Goal: Transaction & Acquisition: Download file/media

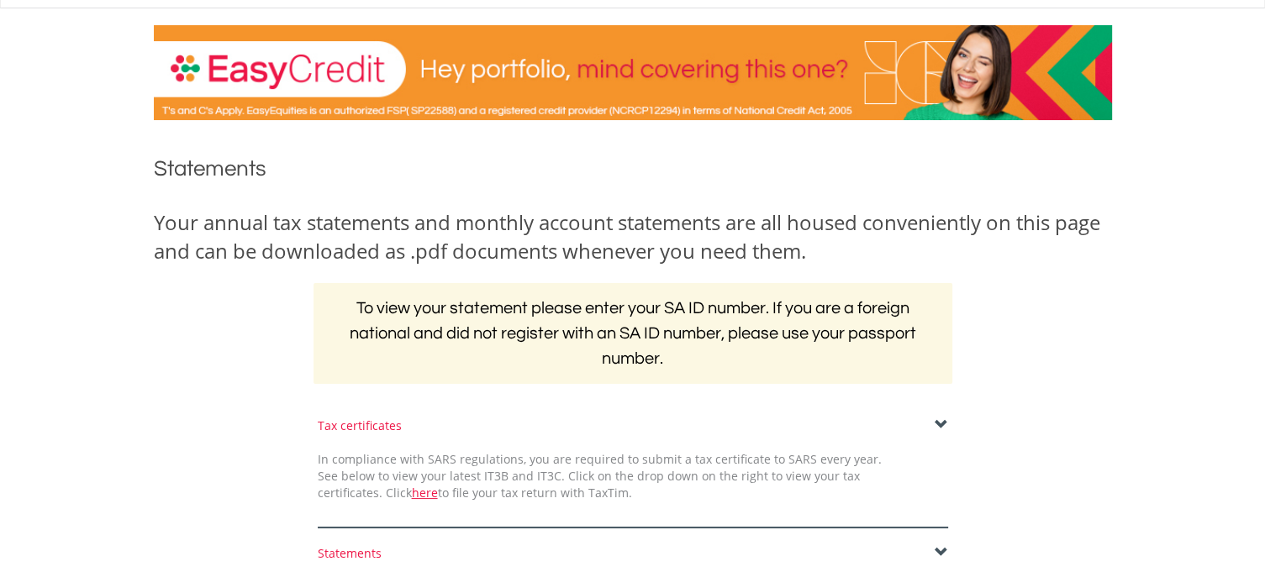
scroll to position [336, 0]
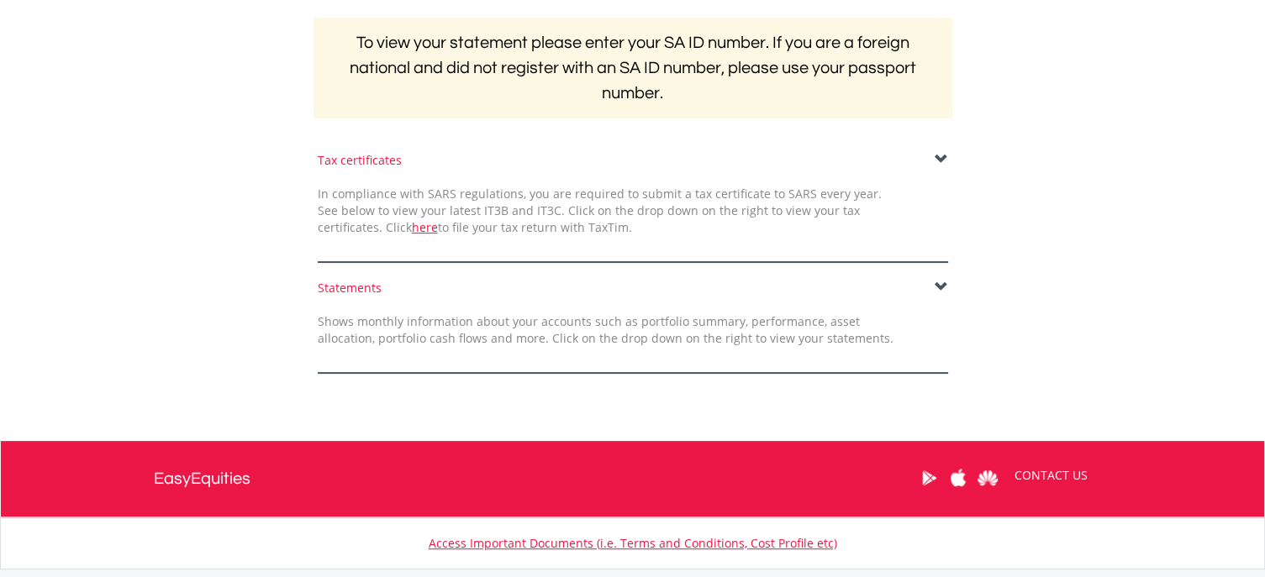
click at [936, 161] on span at bounding box center [941, 159] width 13 height 13
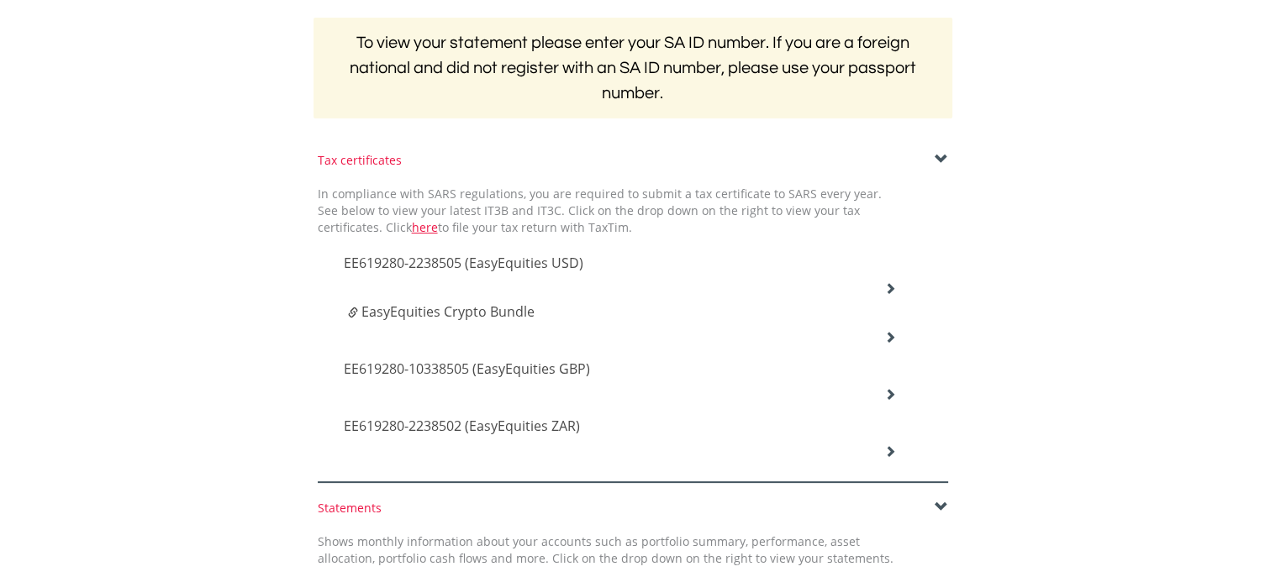
click at [891, 287] on icon at bounding box center [890, 288] width 12 height 12
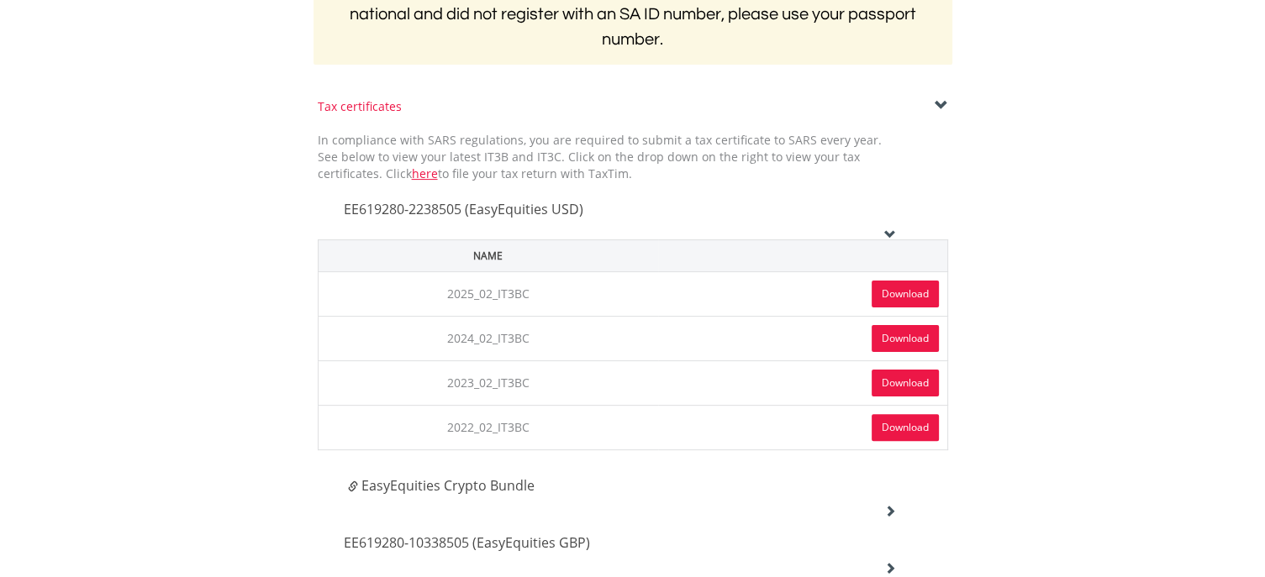
scroll to position [420, 0]
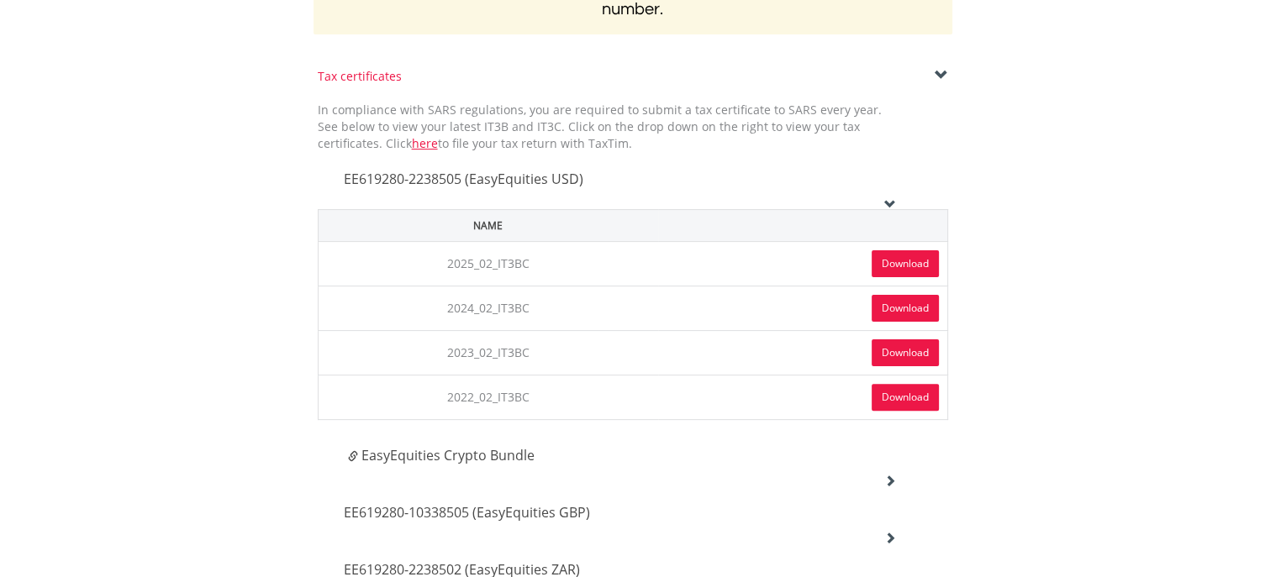
click at [907, 268] on link "Download" at bounding box center [905, 263] width 67 height 27
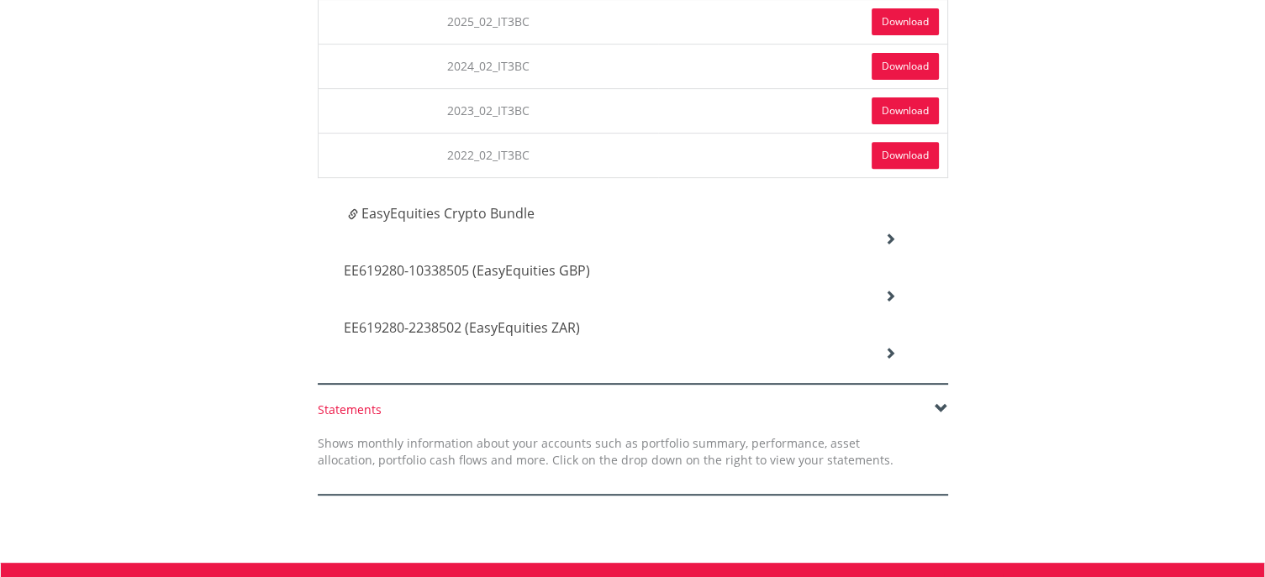
scroll to position [672, 0]
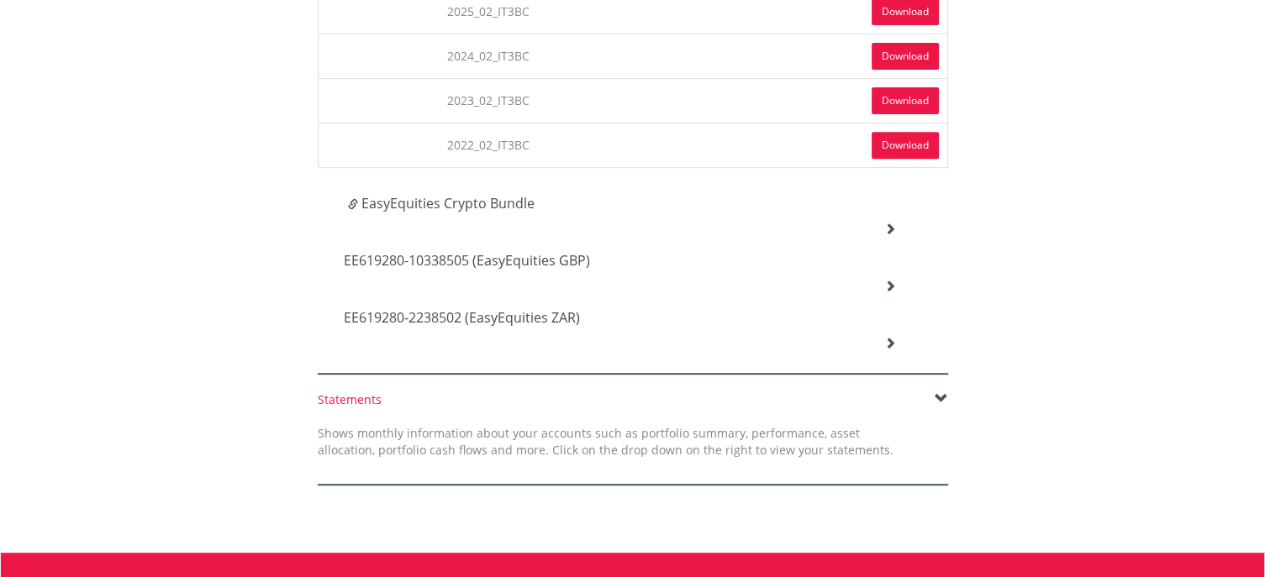
click at [894, 223] on icon at bounding box center [890, 229] width 12 height 12
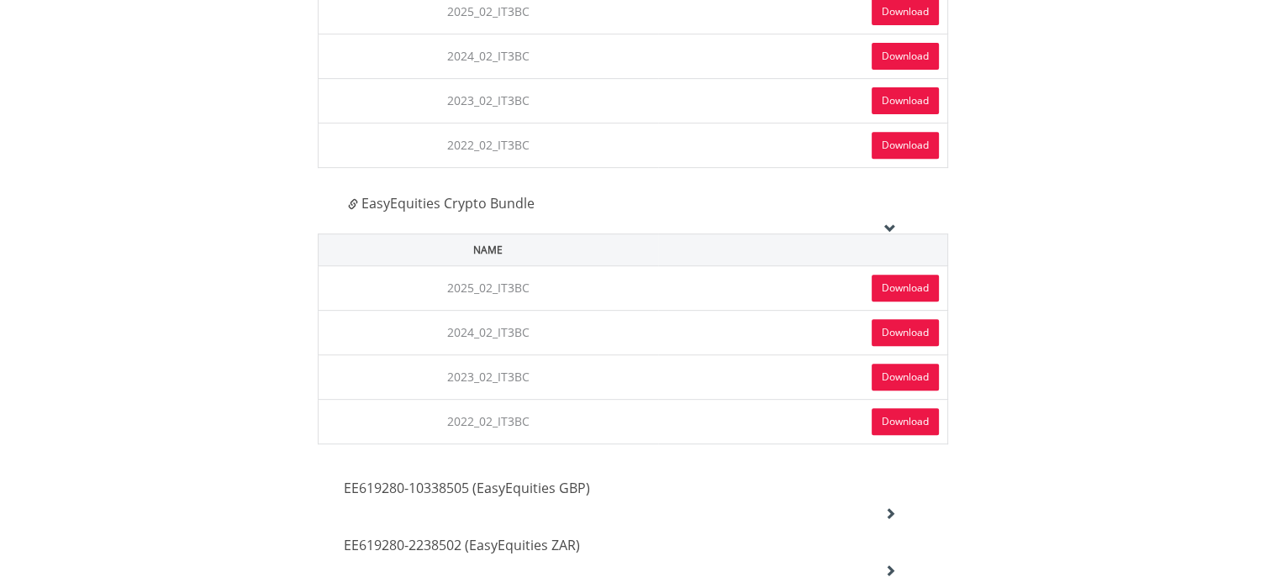
click at [895, 288] on link "Download" at bounding box center [905, 288] width 67 height 27
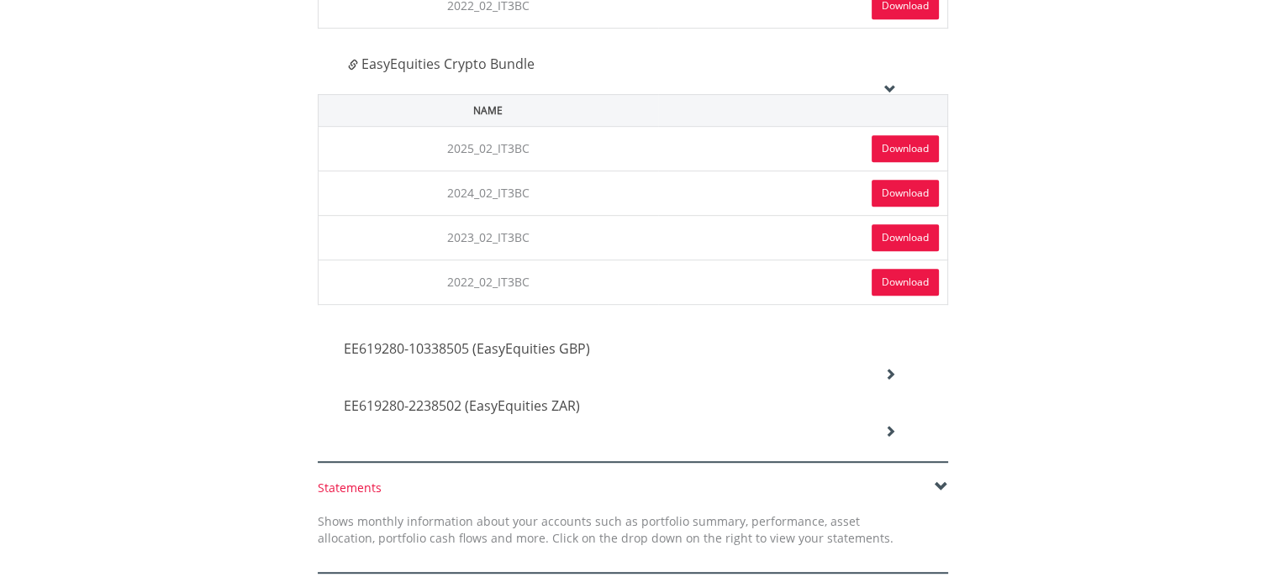
scroll to position [841, 0]
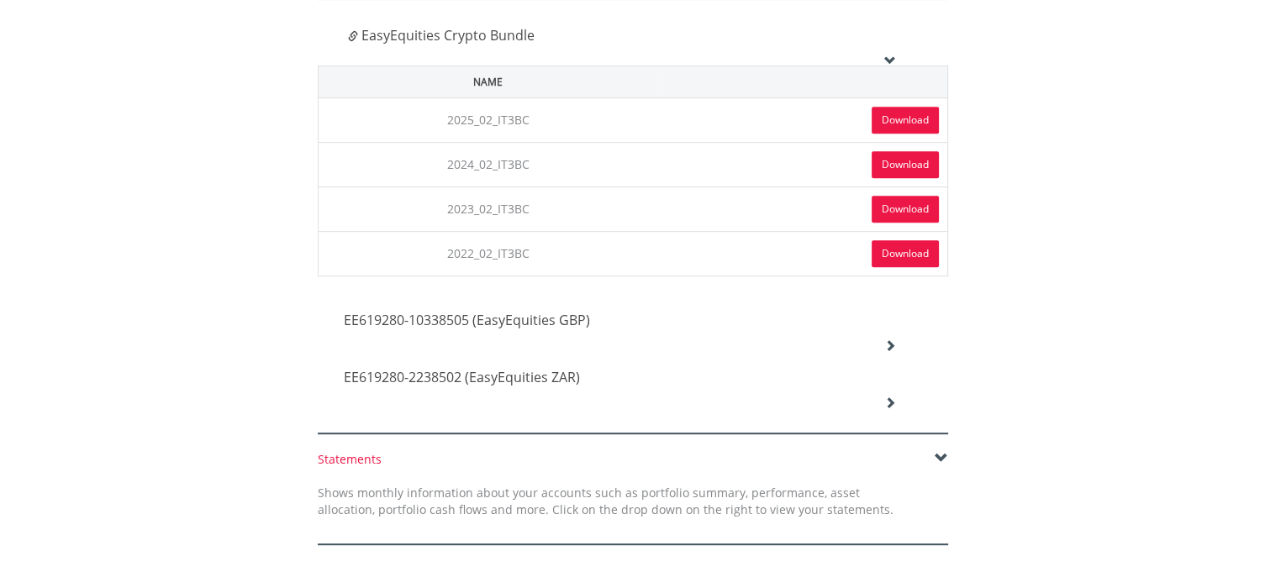
click at [888, 340] on icon at bounding box center [890, 346] width 12 height 12
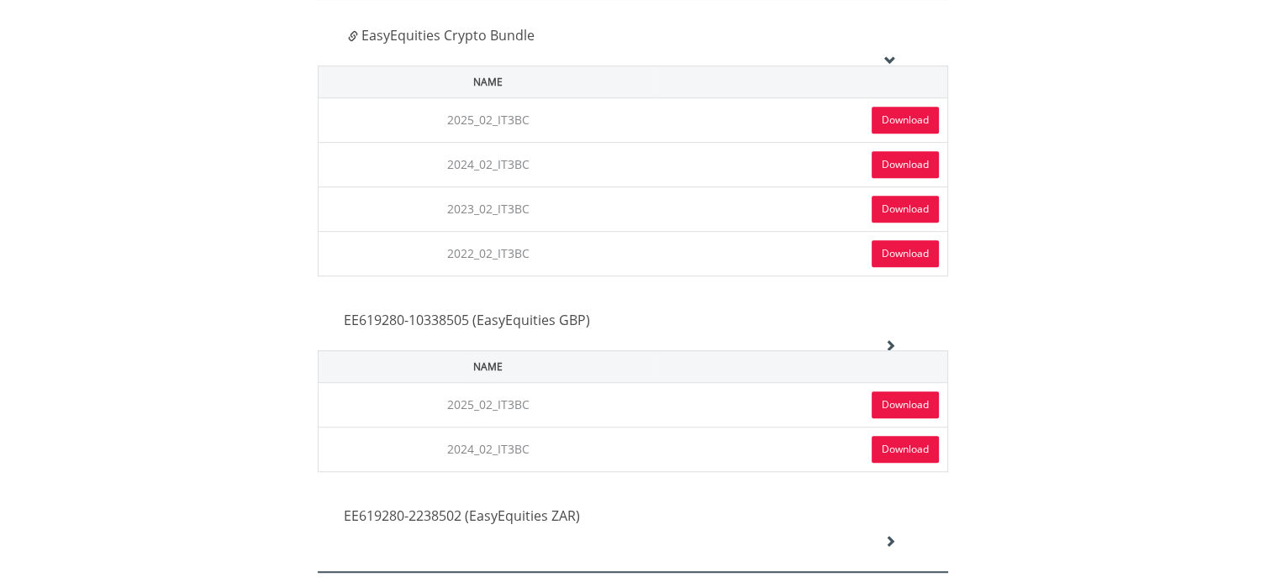
click at [910, 403] on link "Download" at bounding box center [905, 405] width 67 height 27
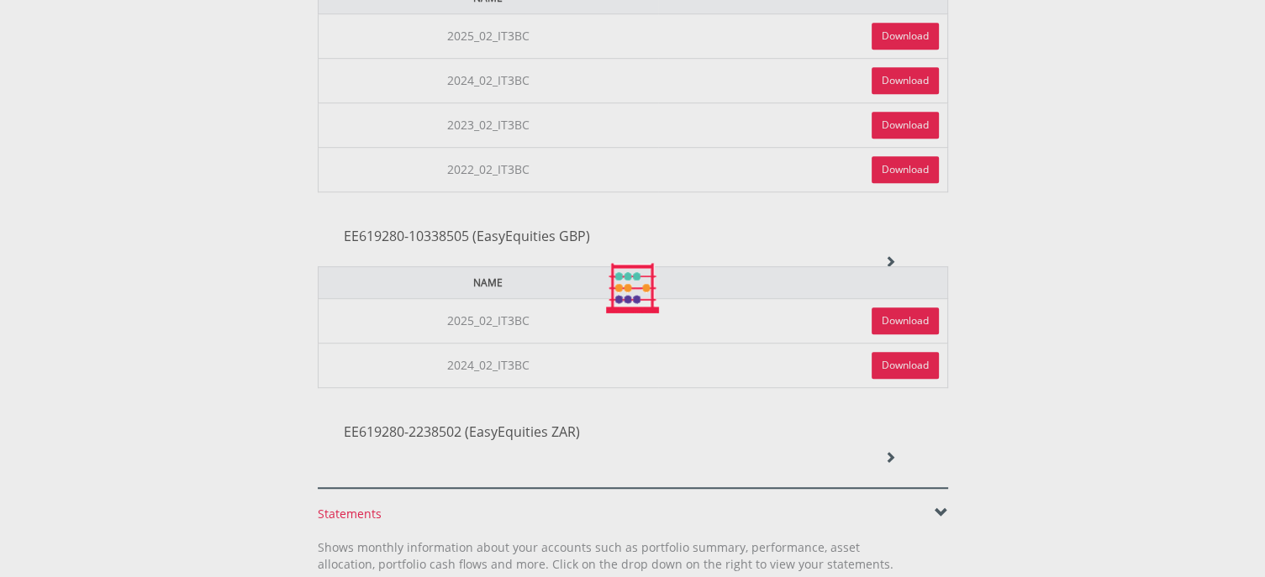
scroll to position [1009, 0]
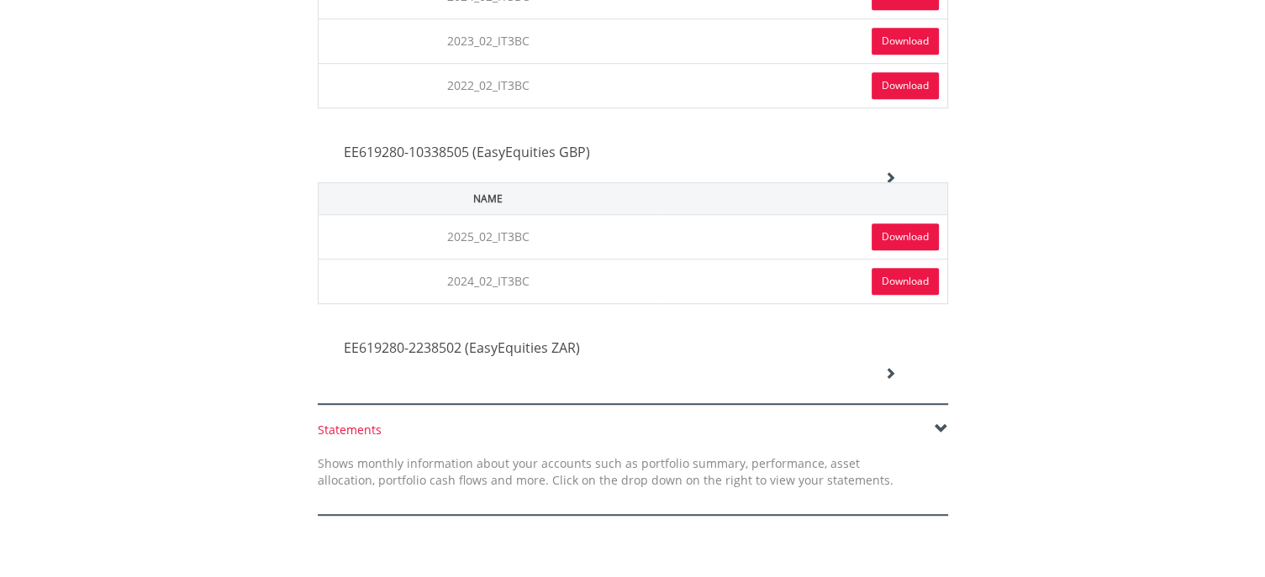
drag, startPoint x: 888, startPoint y: 366, endPoint x: 896, endPoint y: 372, distance: 10.3
click at [888, 367] on icon at bounding box center [890, 373] width 12 height 12
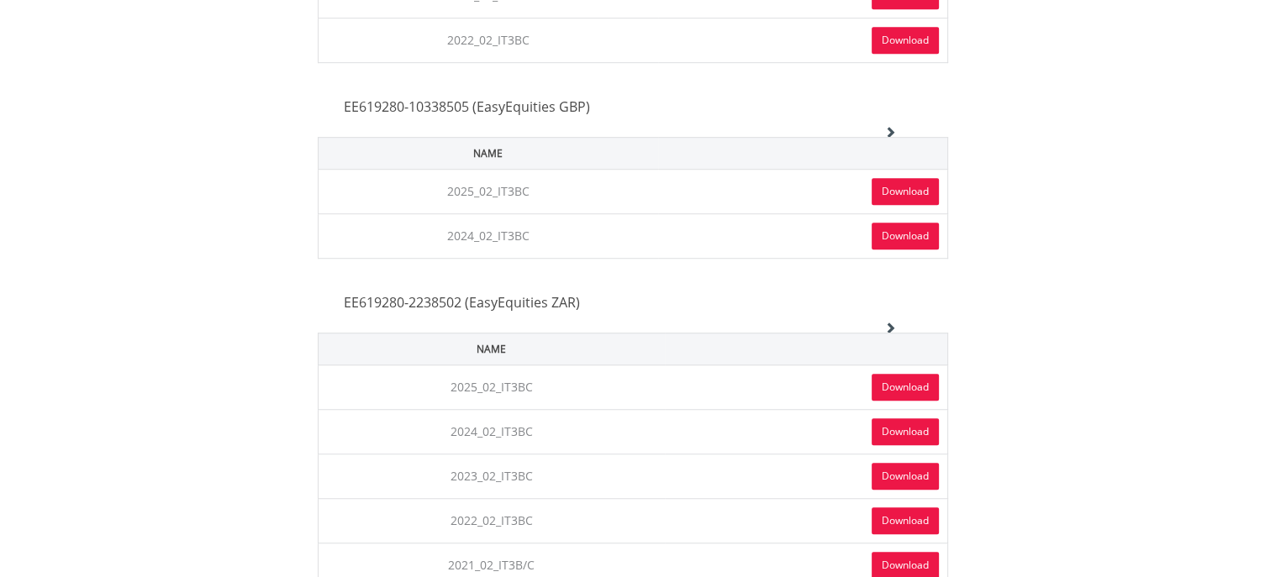
scroll to position [1093, 0]
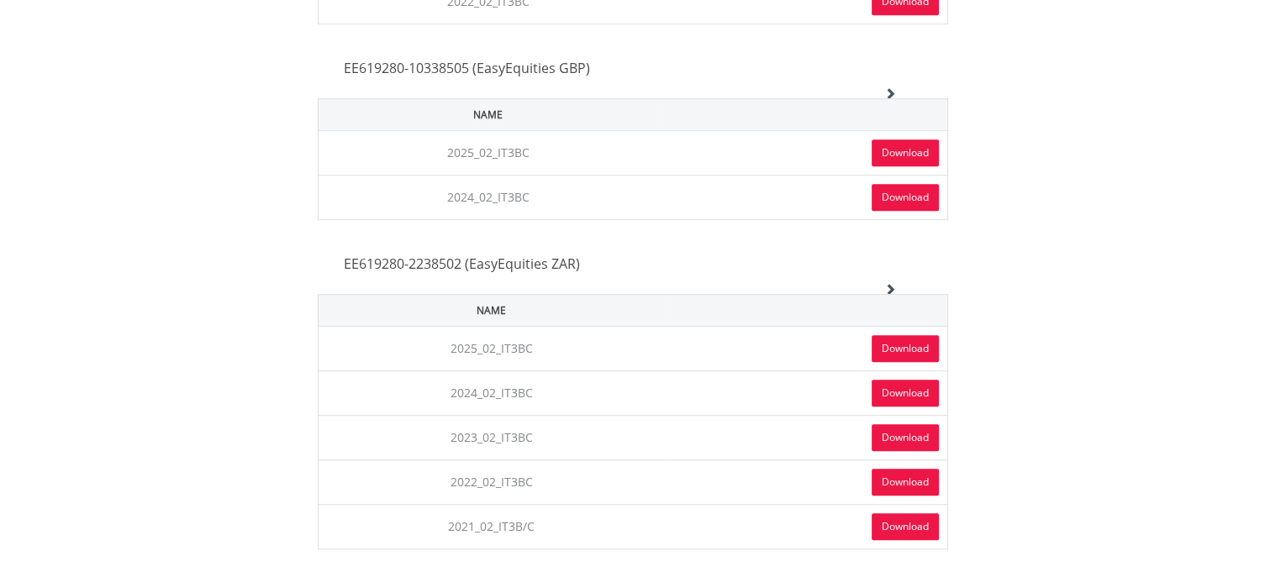
click at [907, 344] on link "Download" at bounding box center [905, 348] width 67 height 27
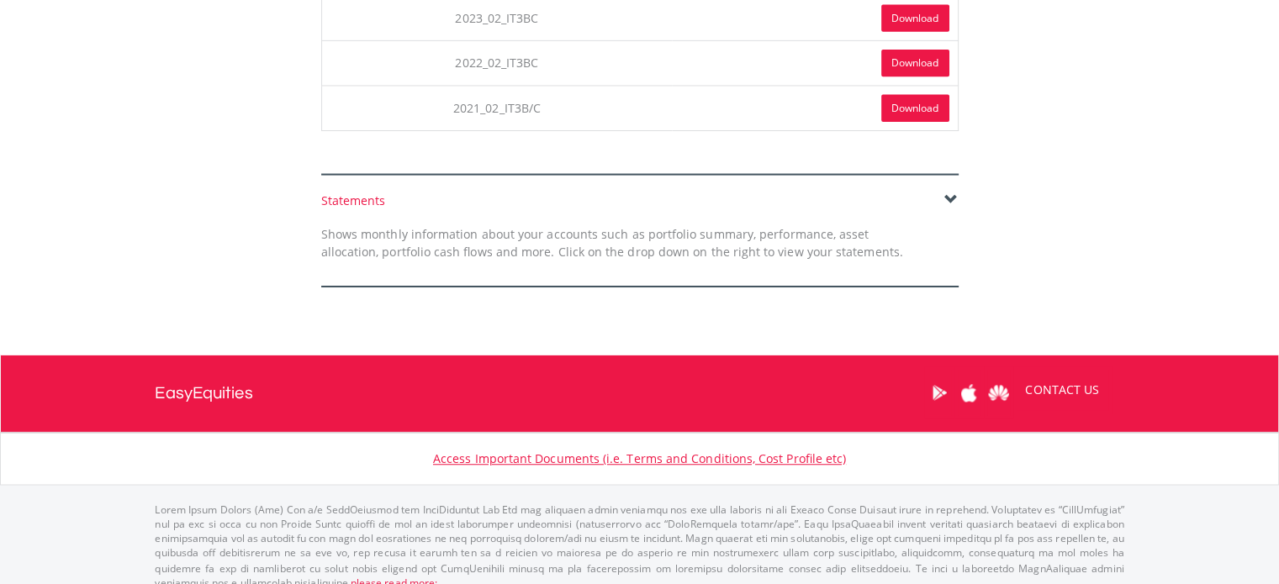
scroll to position [1505, 0]
